Goal: Find specific page/section: Find specific page/section

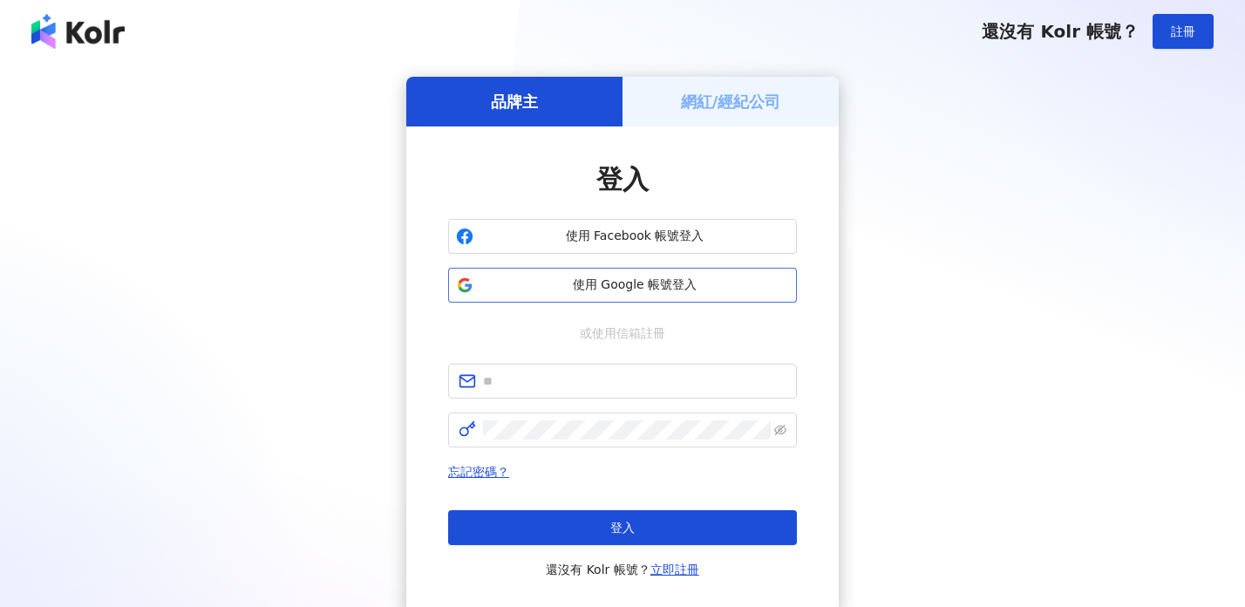
click at [662, 287] on span "使用 Google 帳號登入" at bounding box center [635, 284] width 309 height 17
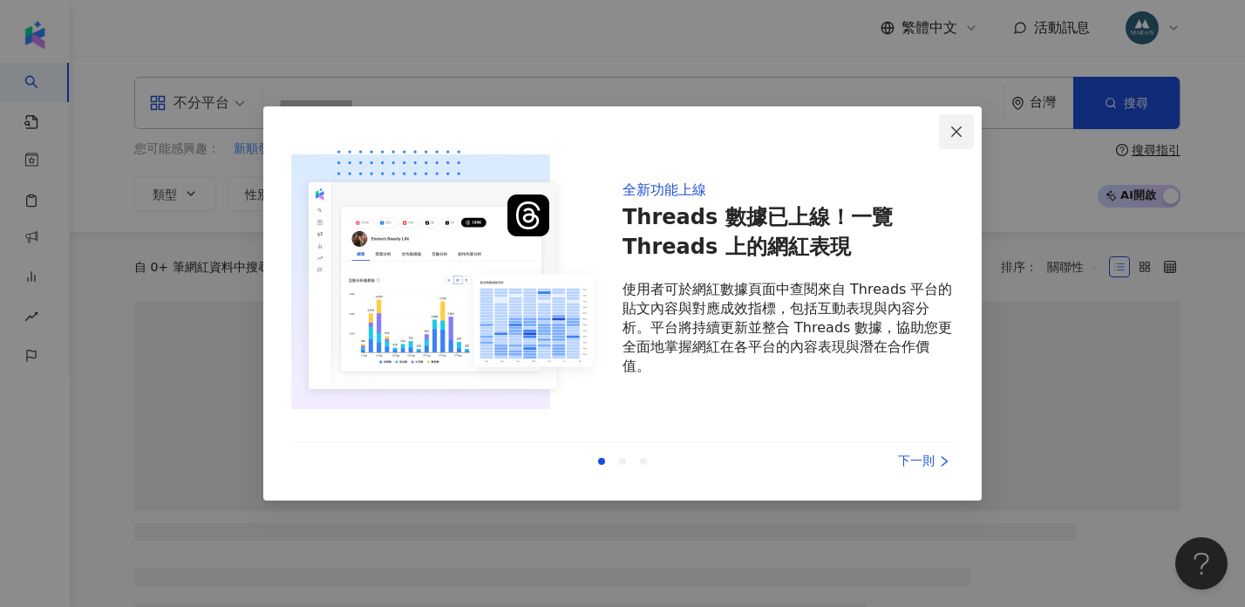
click at [962, 127] on icon "close" at bounding box center [957, 132] width 14 height 14
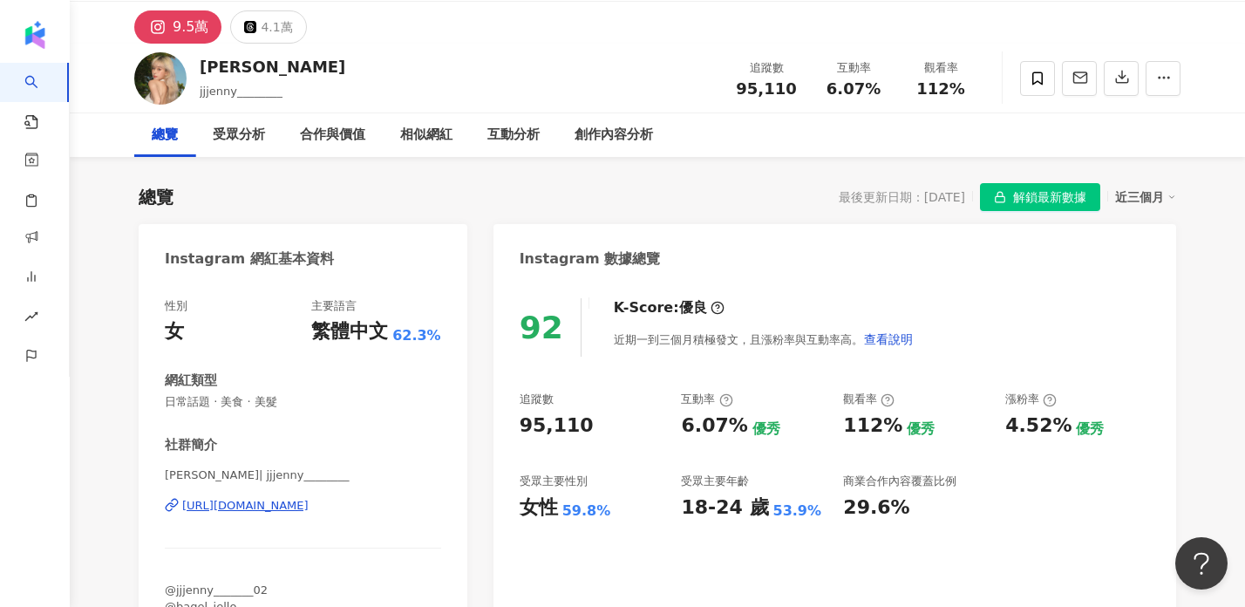
scroll to position [56, 0]
